Goal: Find specific page/section: Find specific page/section

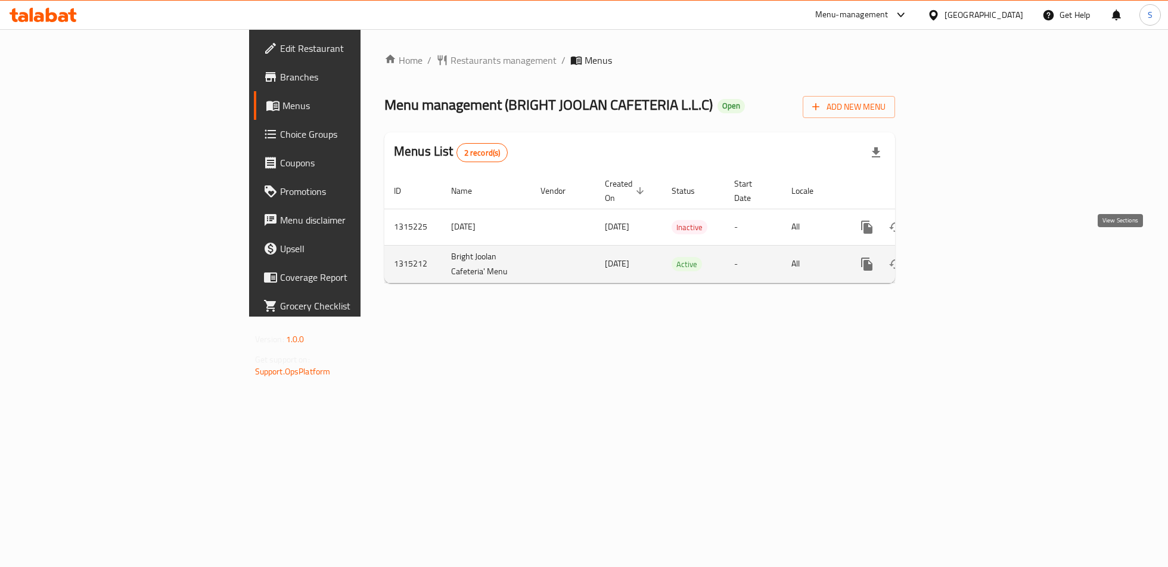
click at [960, 257] on icon "enhanced table" at bounding box center [953, 264] width 14 height 14
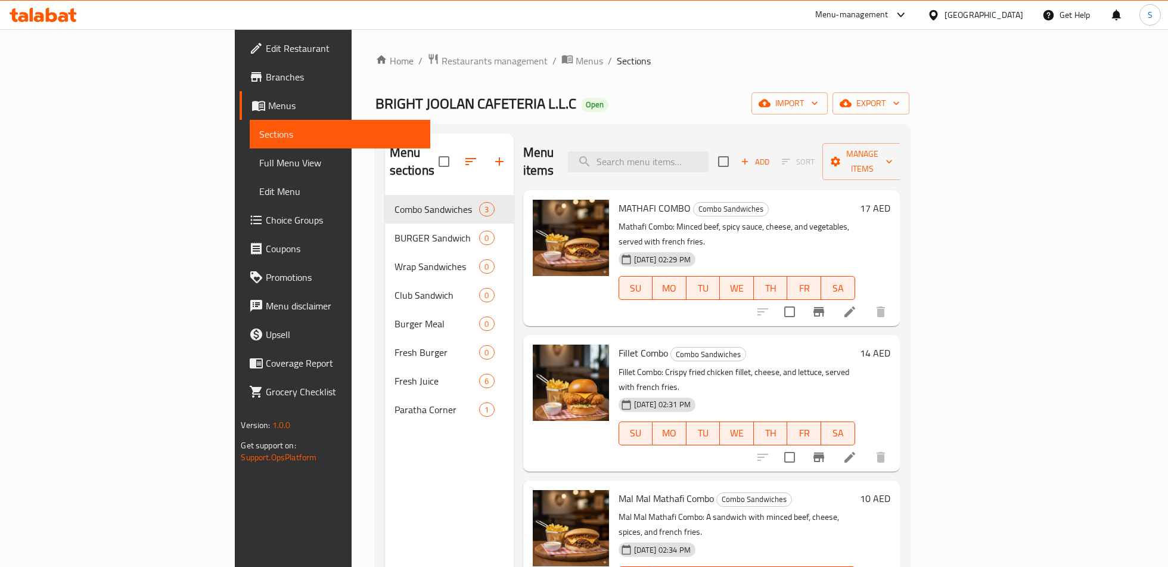
click at [266, 83] on span "Branches" at bounding box center [343, 77] width 154 height 14
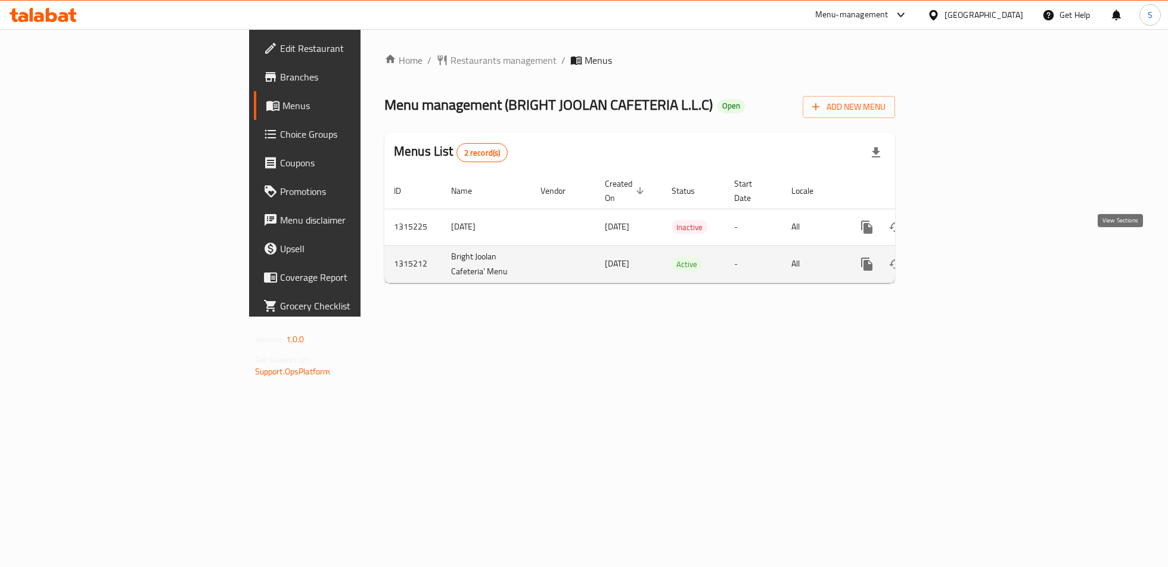
click at [960, 257] on icon "enhanced table" at bounding box center [953, 264] width 14 height 14
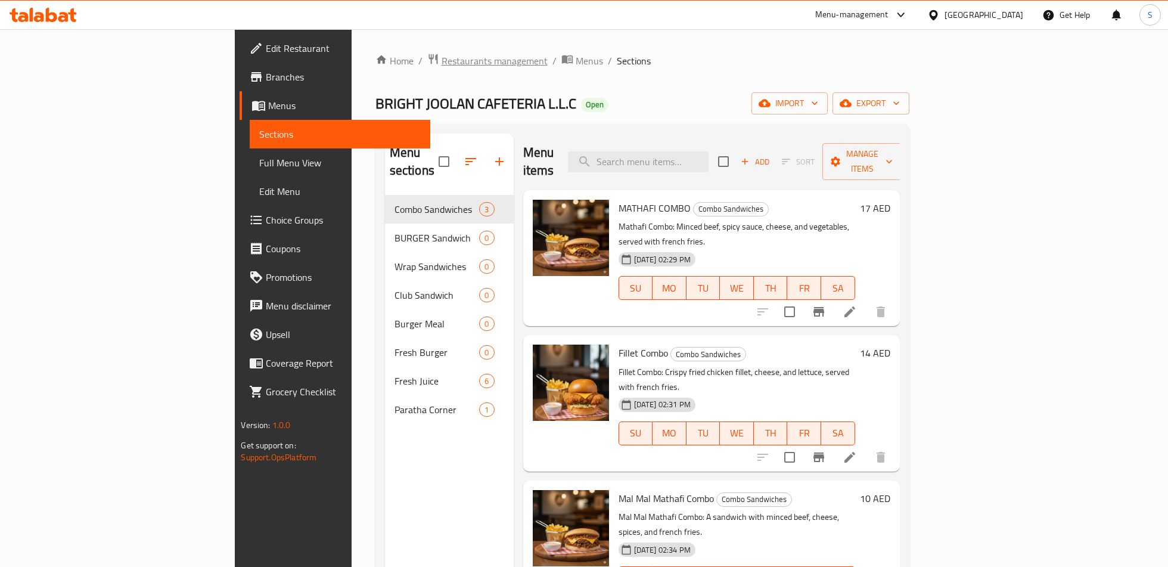
click at [441, 58] on span "Restaurants management" at bounding box center [494, 61] width 106 height 14
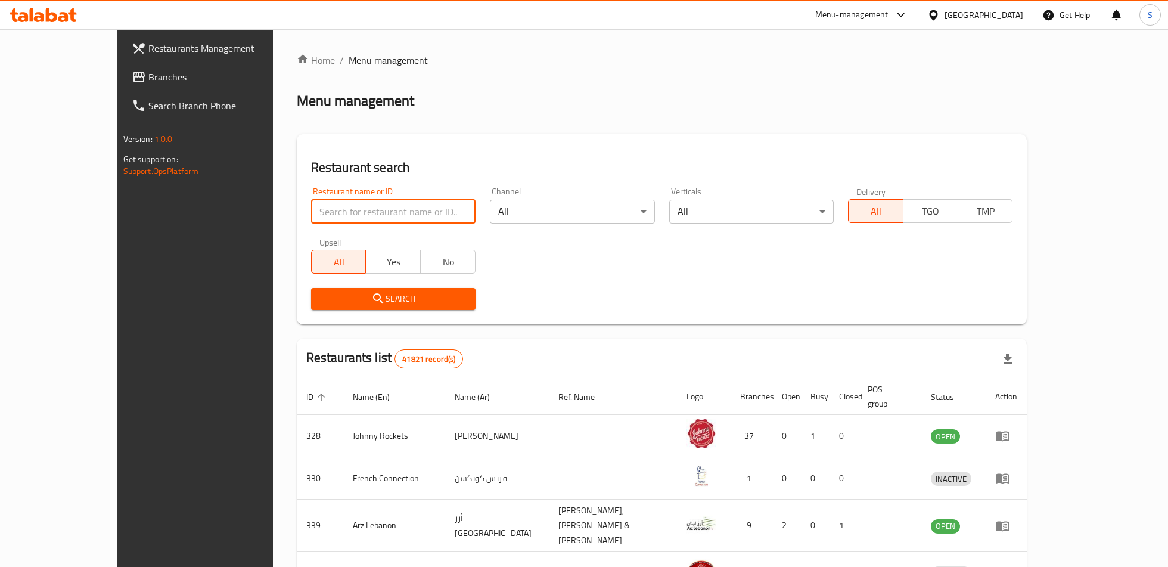
click at [324, 213] on input "search" at bounding box center [393, 212] width 164 height 24
type input "Flamo Burger"
click button "Search" at bounding box center [393, 299] width 164 height 22
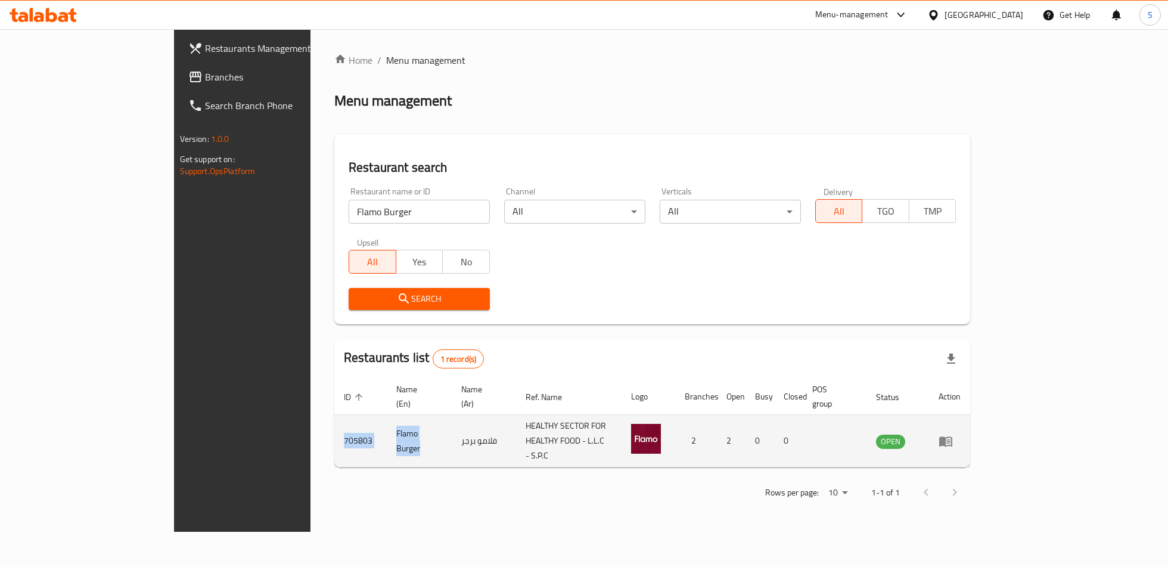
drag, startPoint x: 228, startPoint y: 425, endPoint x: 331, endPoint y: 417, distance: 102.8
click at [334, 417] on tr "705803 Flamo Burger فلامو برجر HEALTHY SECTOR FOR HEALTHY FOOD - L.L.C - S.P.C …" at bounding box center [652, 441] width 636 height 52
copy tr "705803 Flamo Burger"
